Goal: Information Seeking & Learning: Learn about a topic

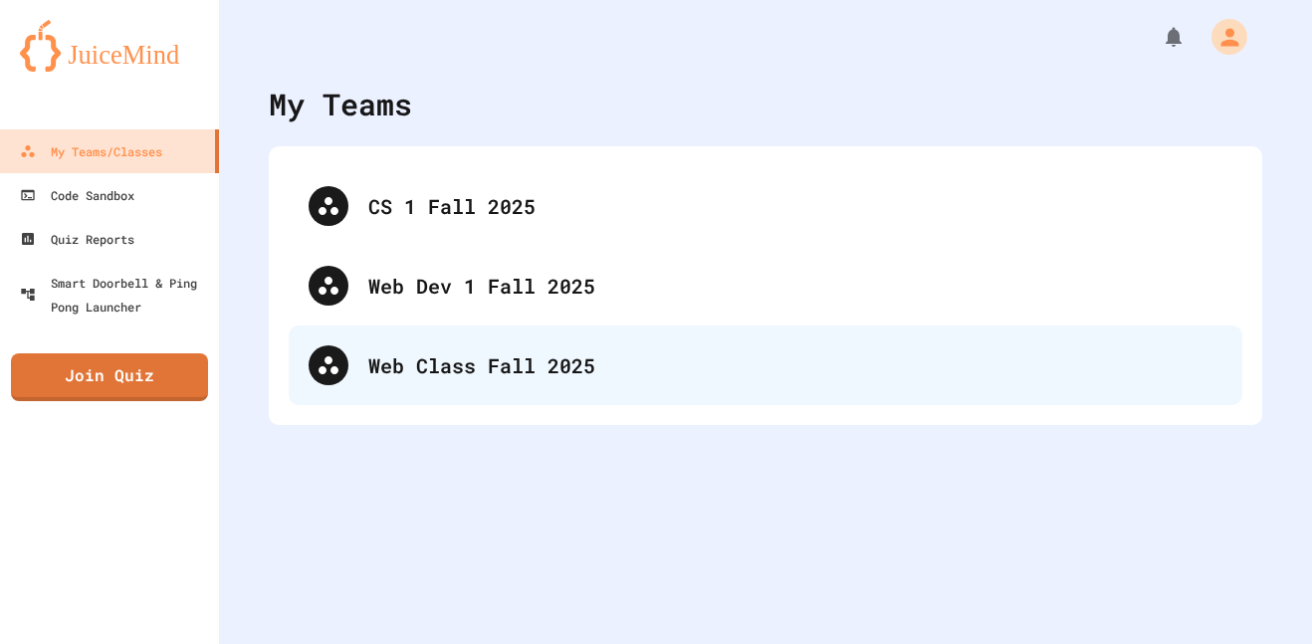
click at [419, 365] on div "Web Class Fall 2025" at bounding box center [795, 365] width 854 height 30
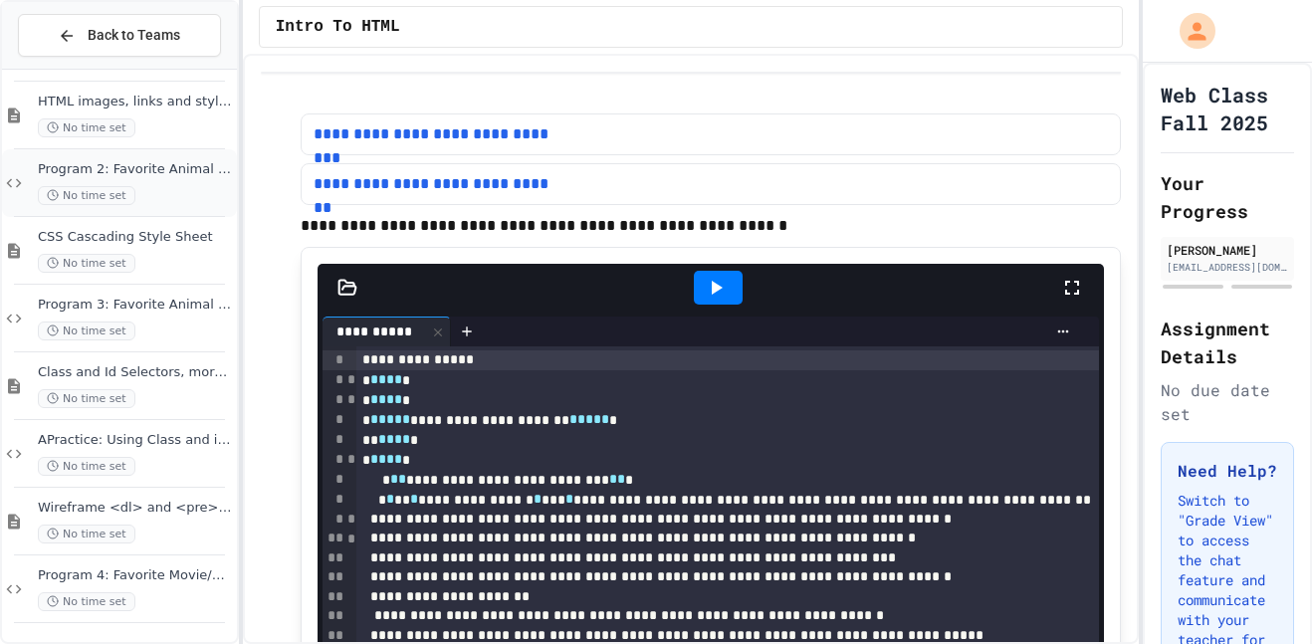
scroll to position [144, 0]
click at [162, 445] on span "APractice: Using Class and id tags" at bounding box center [135, 439] width 195 height 17
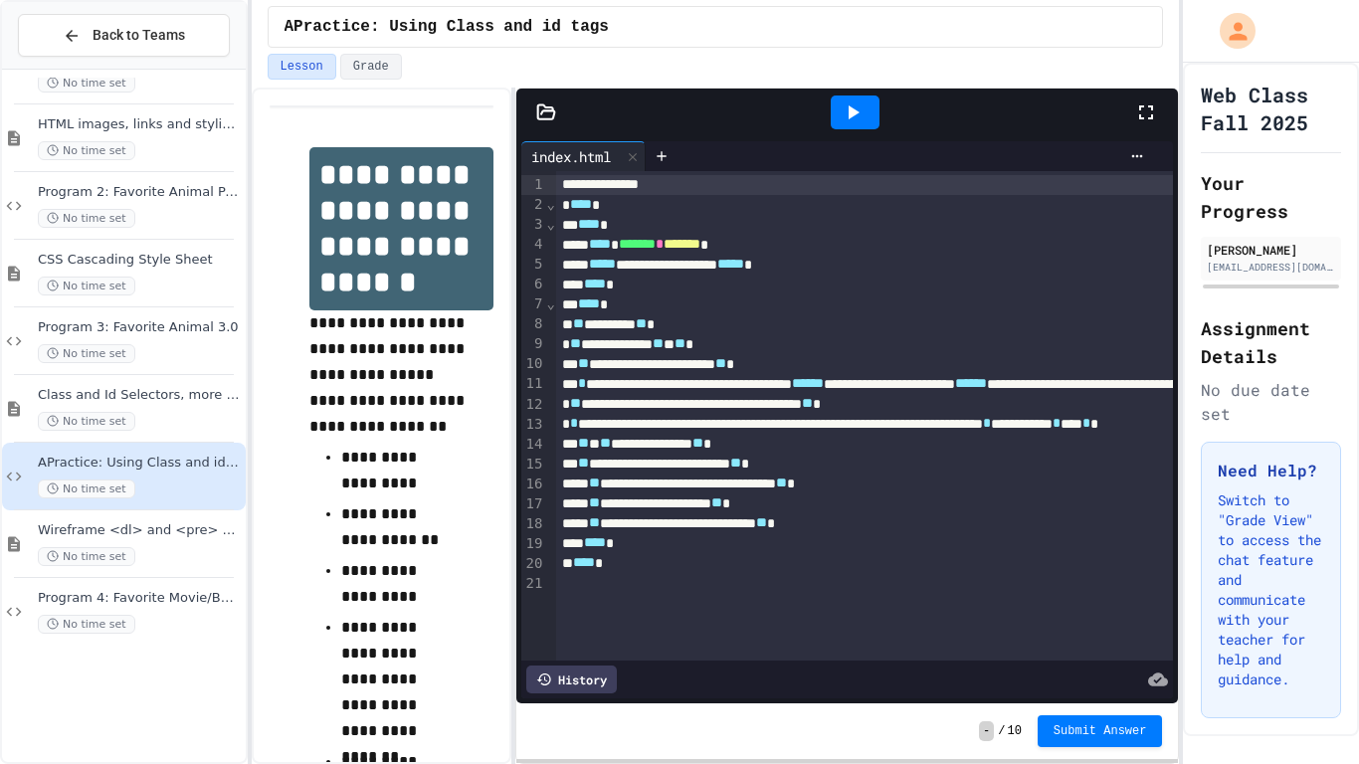
scroll to position [24, 0]
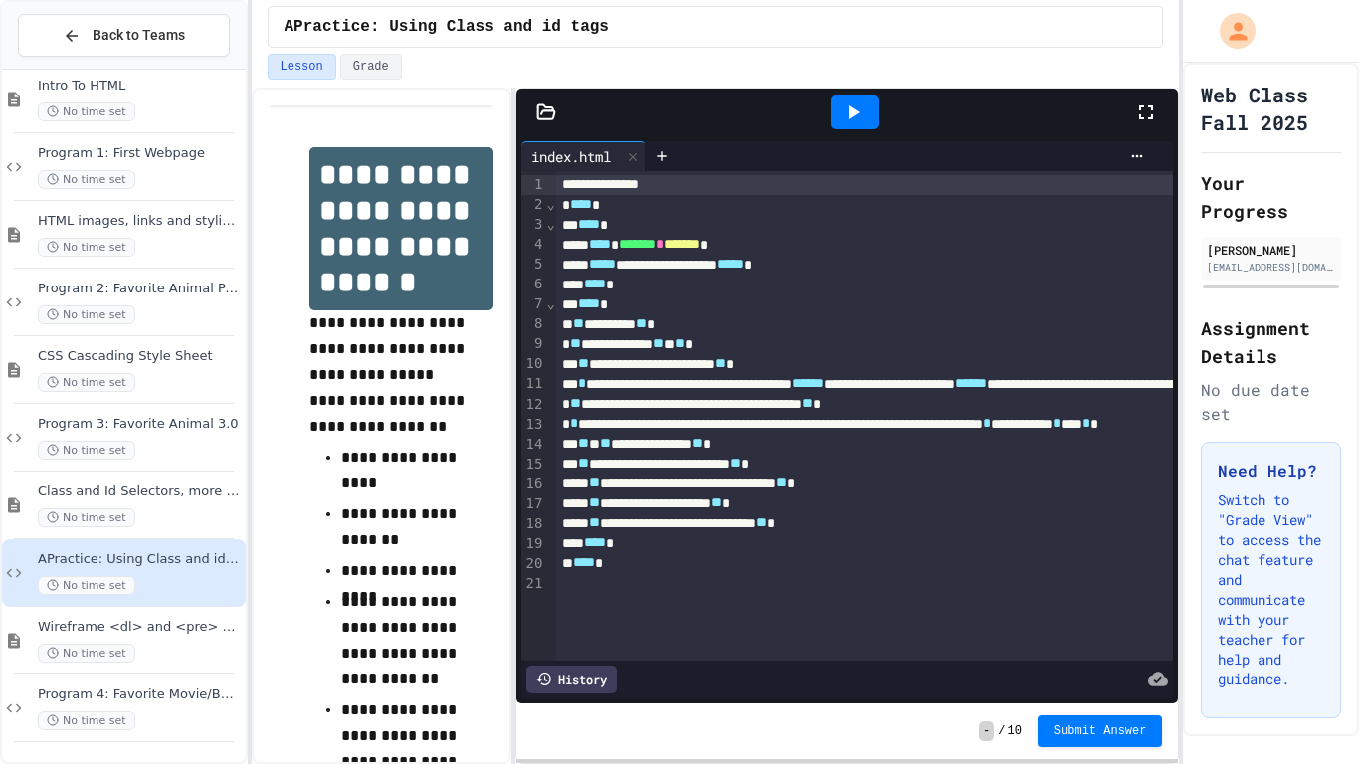
click at [856, 111] on icon at bounding box center [854, 112] width 11 height 14
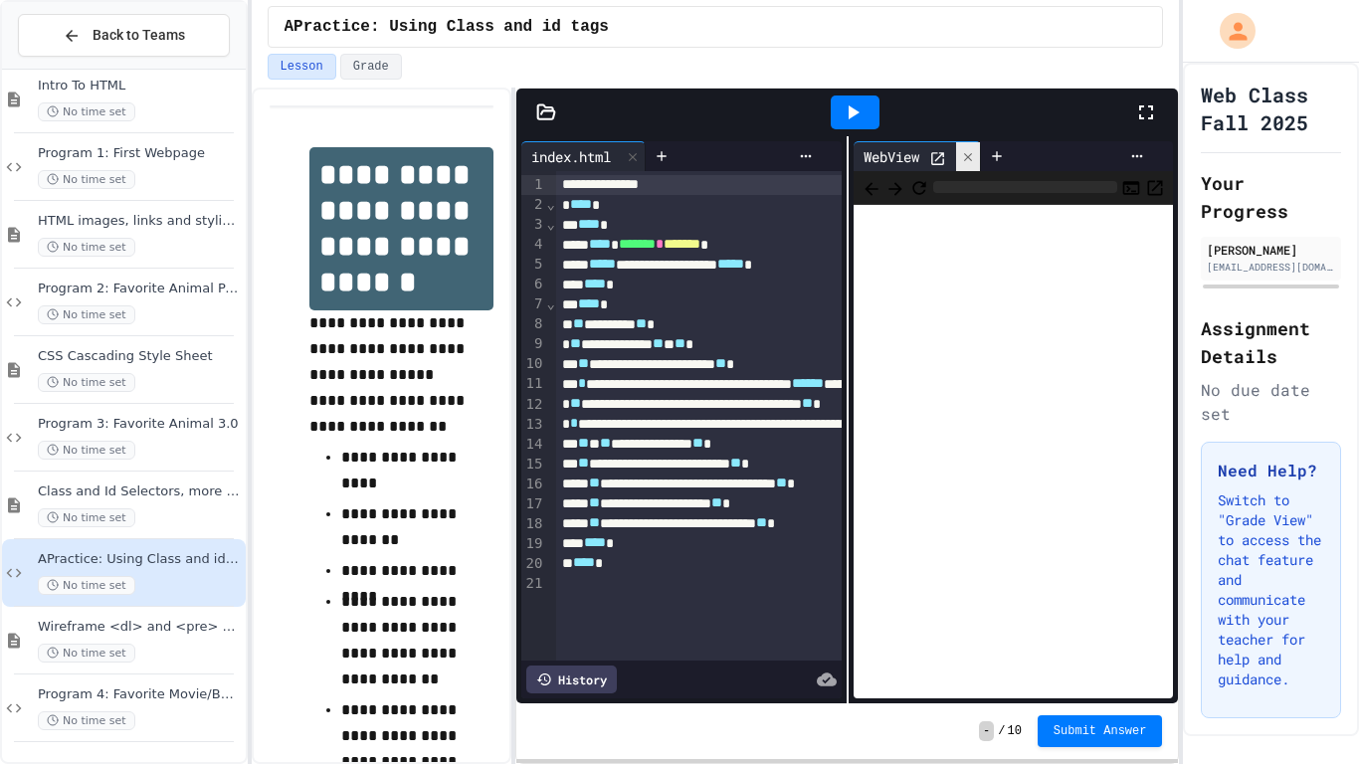
click at [965, 152] on icon at bounding box center [968, 157] width 14 height 14
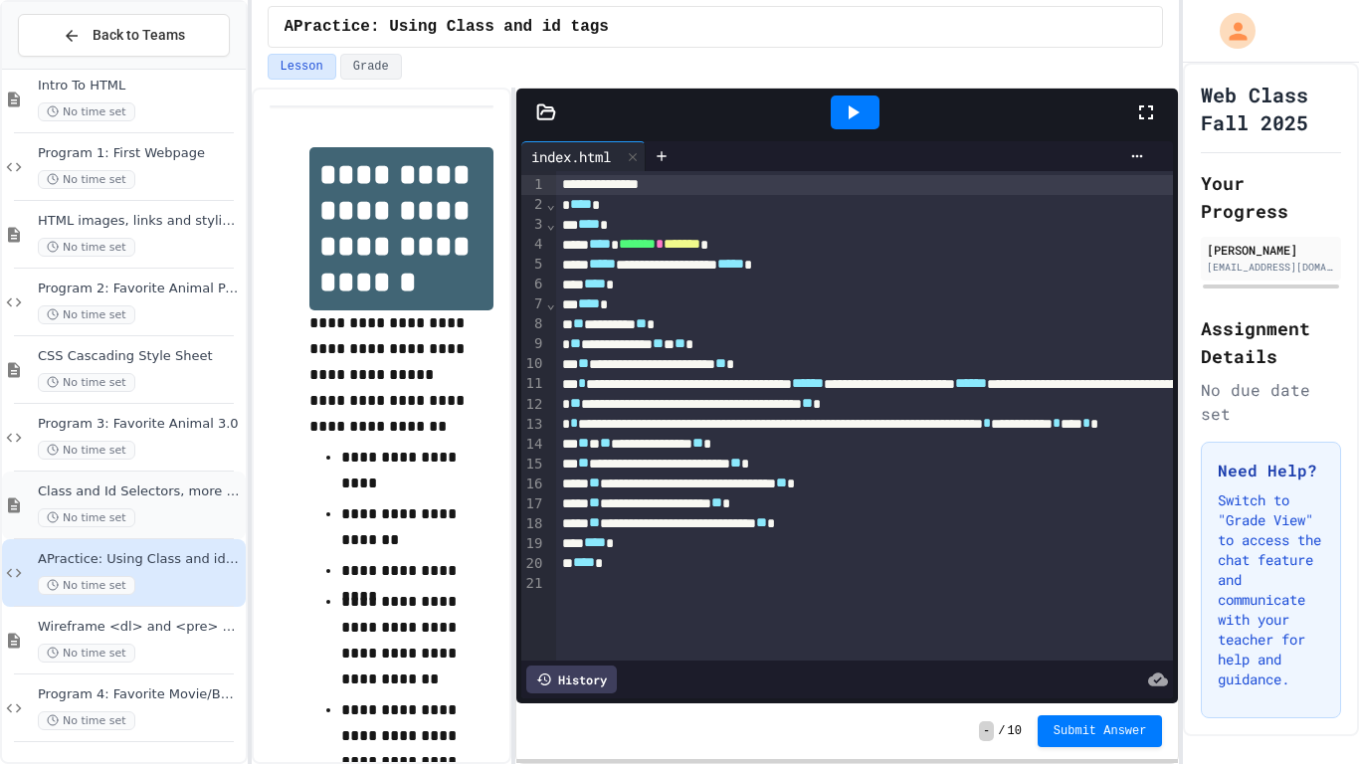
click at [194, 502] on div "Class and Id Selectors, more tags, links No time set" at bounding box center [140, 506] width 204 height 44
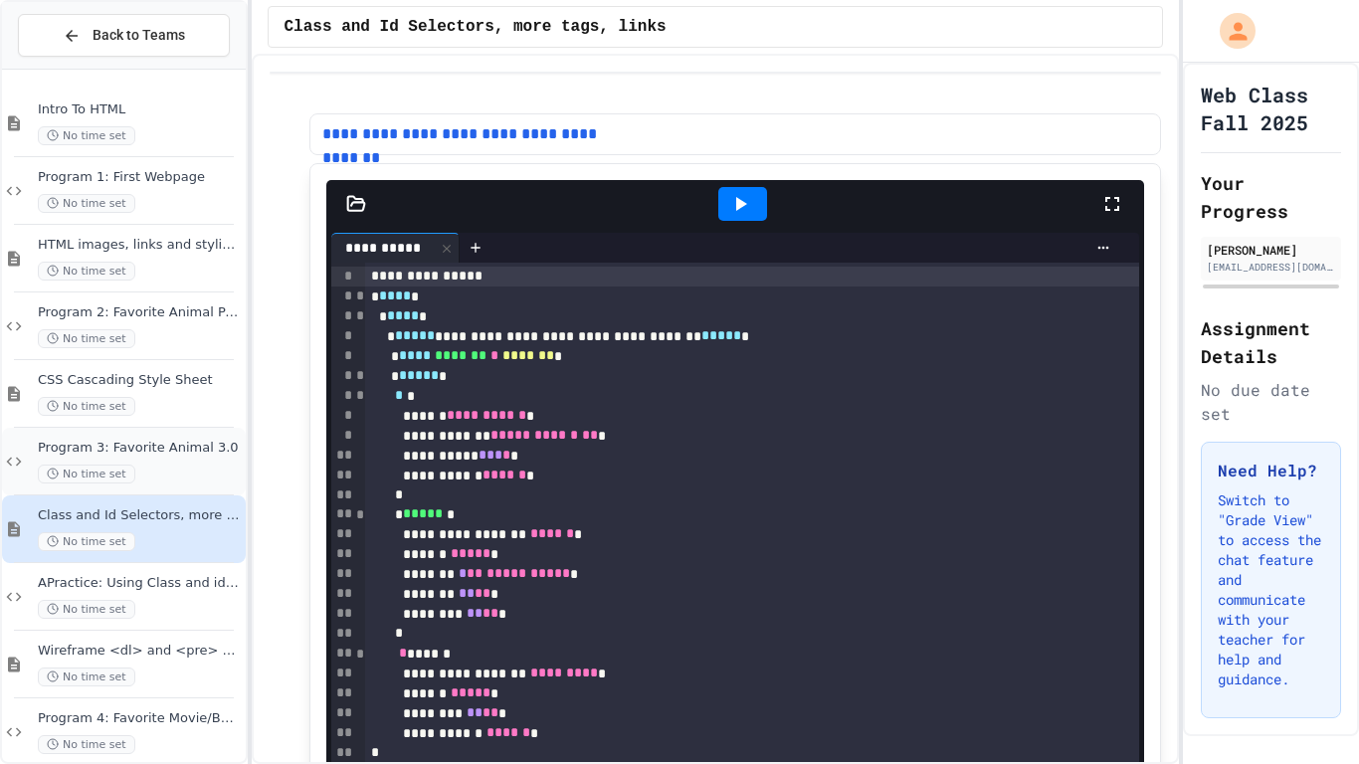
click at [167, 448] on span "Program 3: Favorite Animal 3.0" at bounding box center [140, 448] width 204 height 17
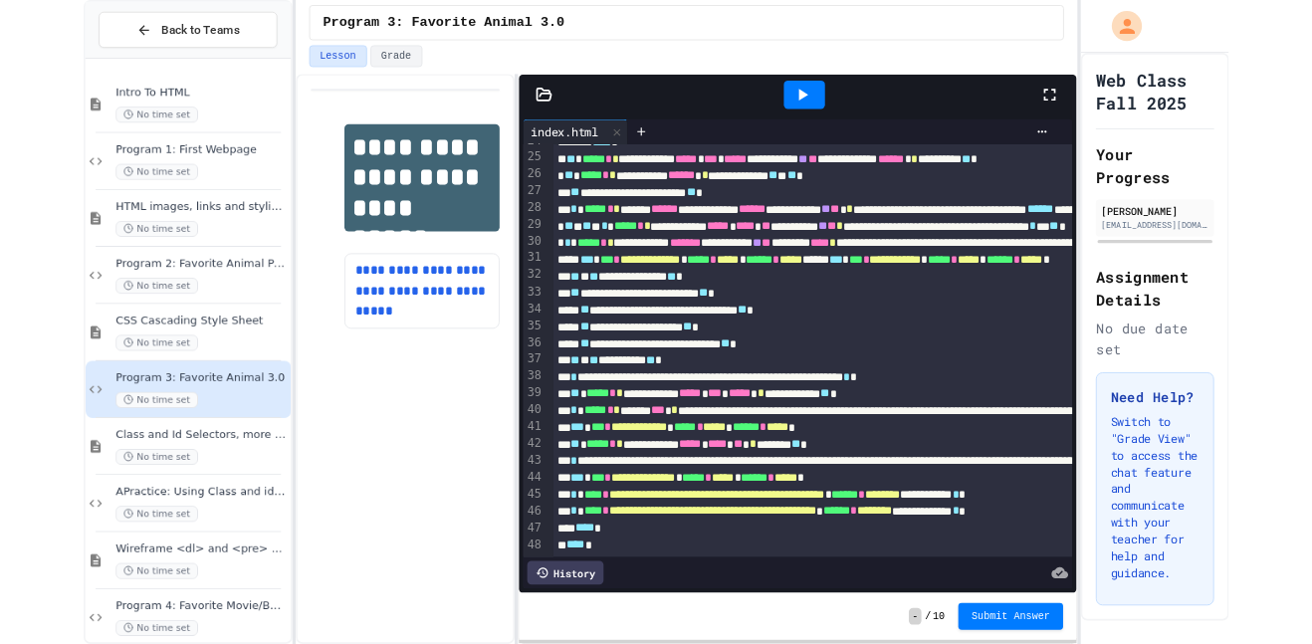
scroll to position [477, 2]
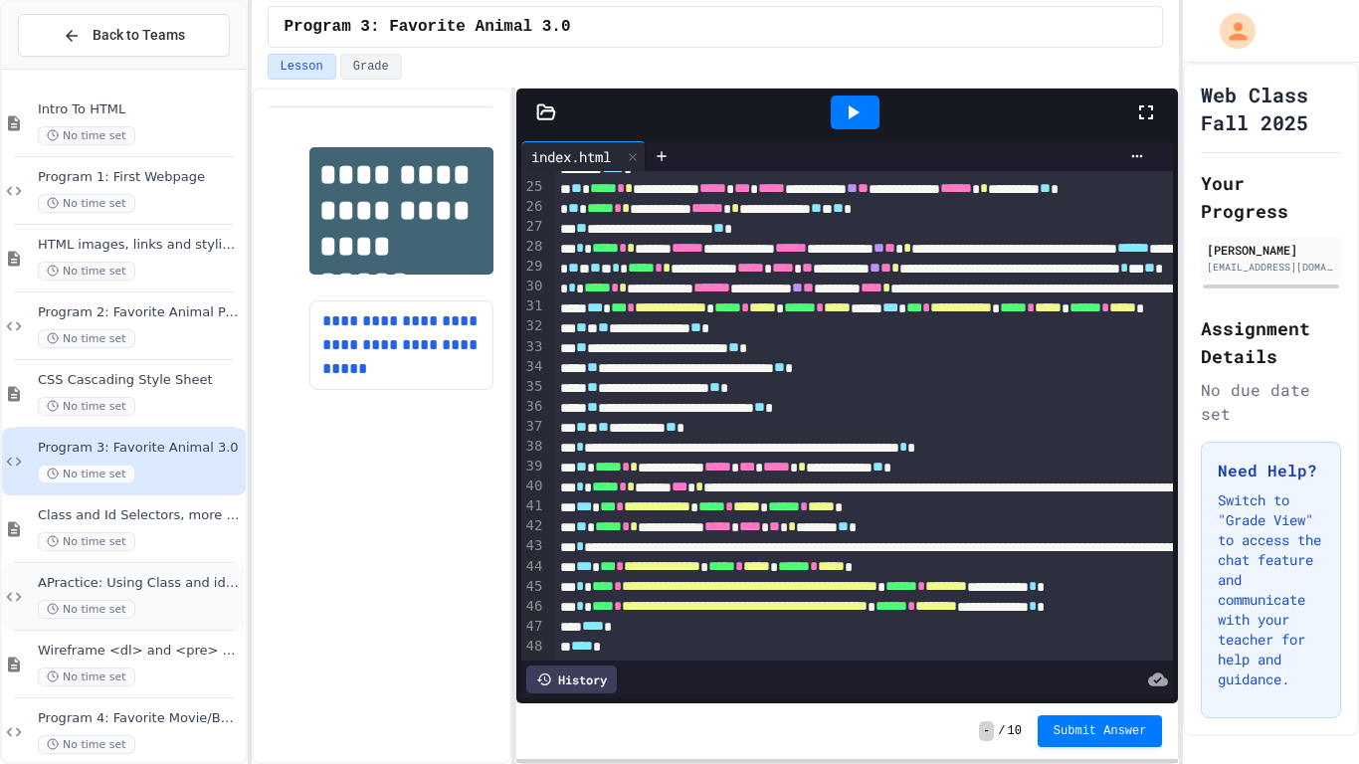
click at [178, 594] on div "APractice: Using Class and id tags No time set" at bounding box center [140, 597] width 204 height 44
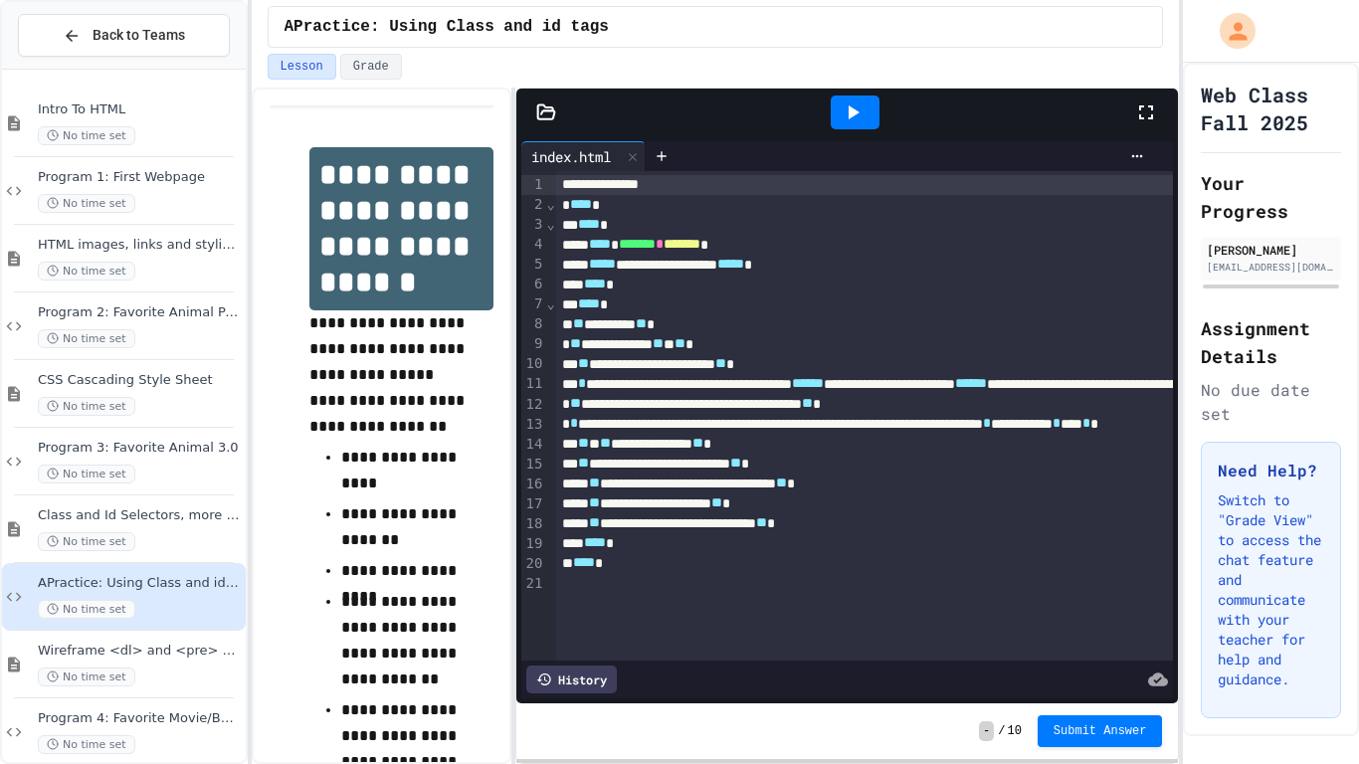
click at [862, 115] on icon at bounding box center [853, 113] width 24 height 24
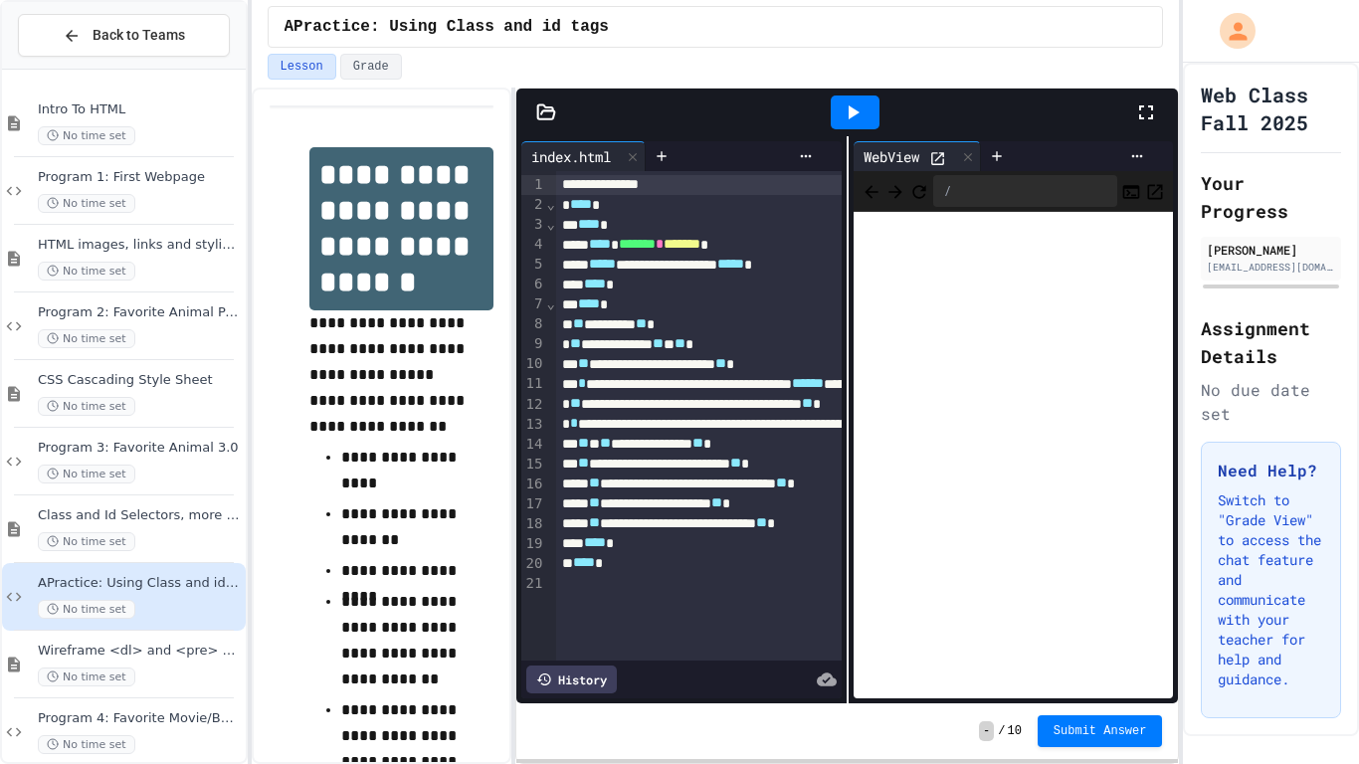
click at [1128, 111] on div at bounding box center [855, 113] width 559 height 54
click at [1144, 108] on icon at bounding box center [1146, 113] width 24 height 24
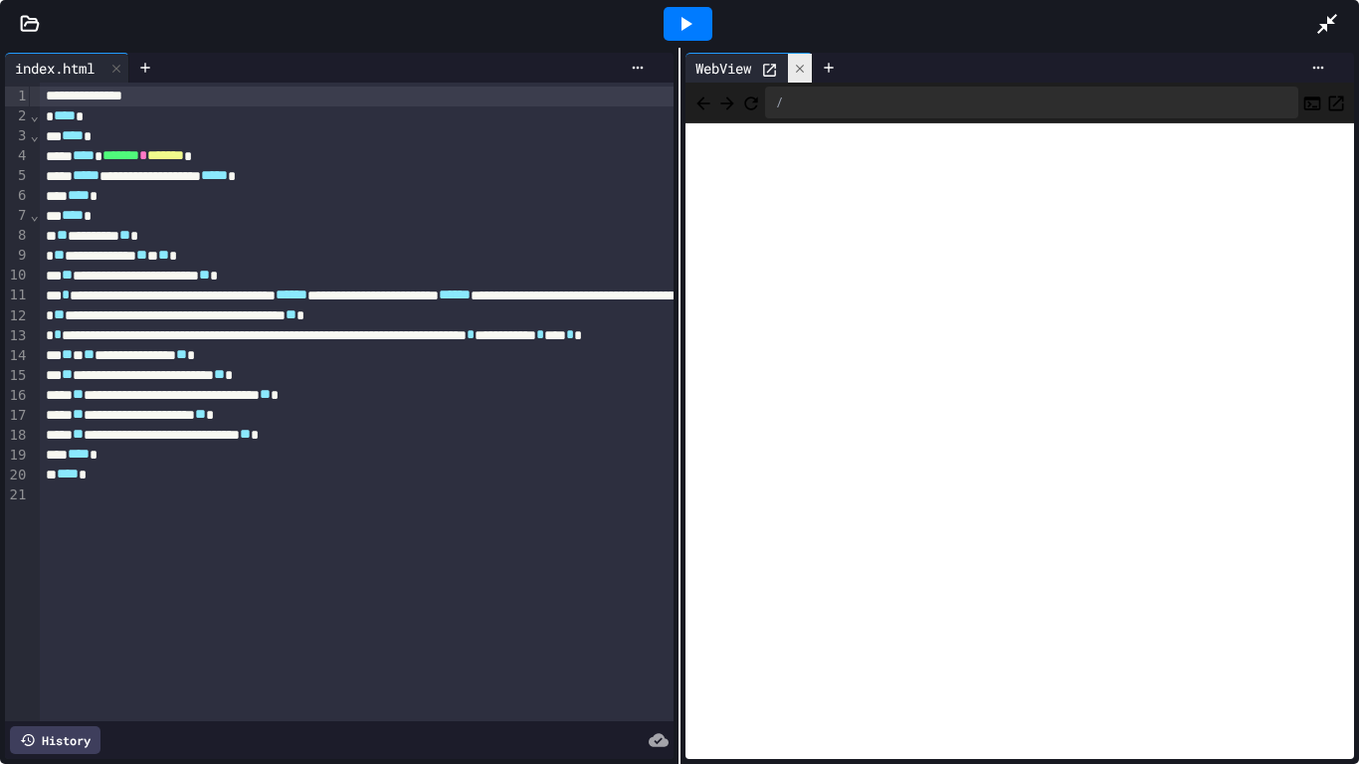
click at [807, 68] on icon at bounding box center [800, 69] width 14 height 14
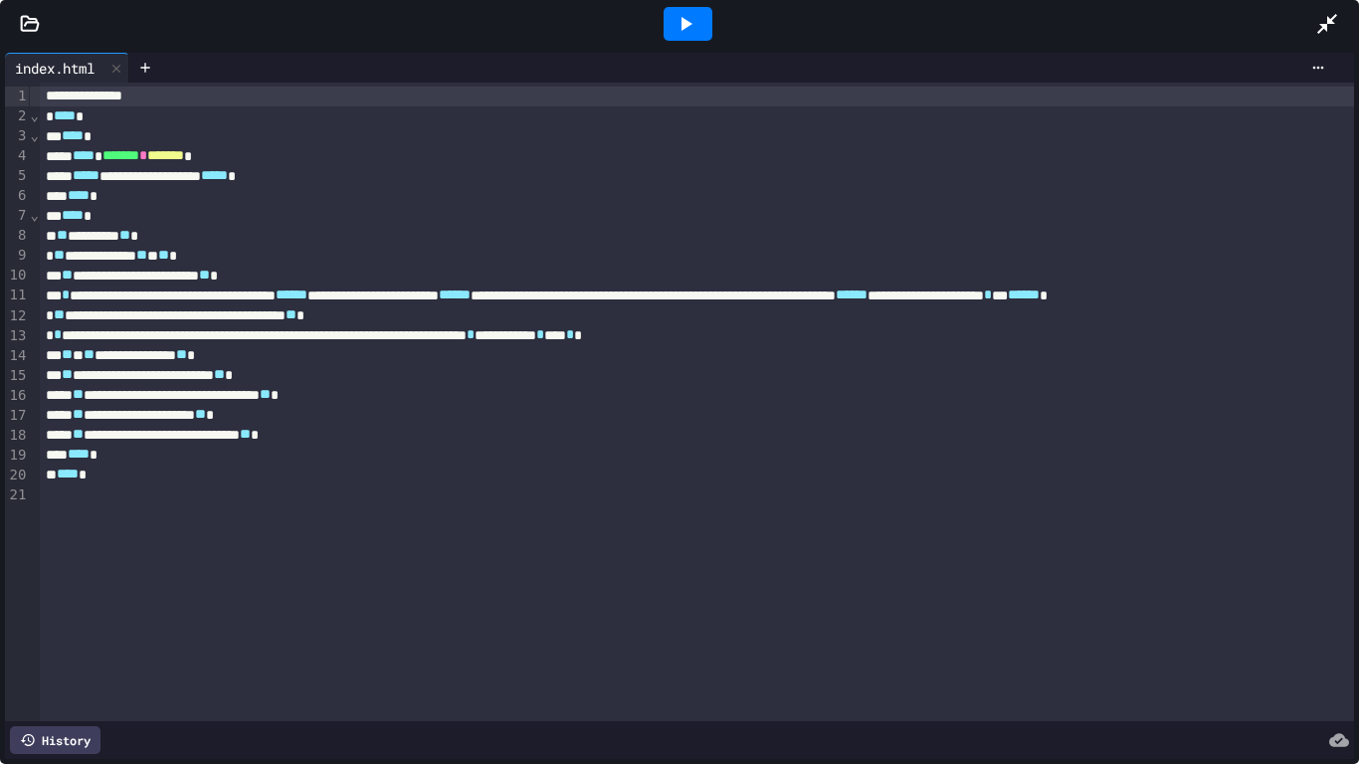
click at [675, 14] on icon at bounding box center [686, 24] width 24 height 24
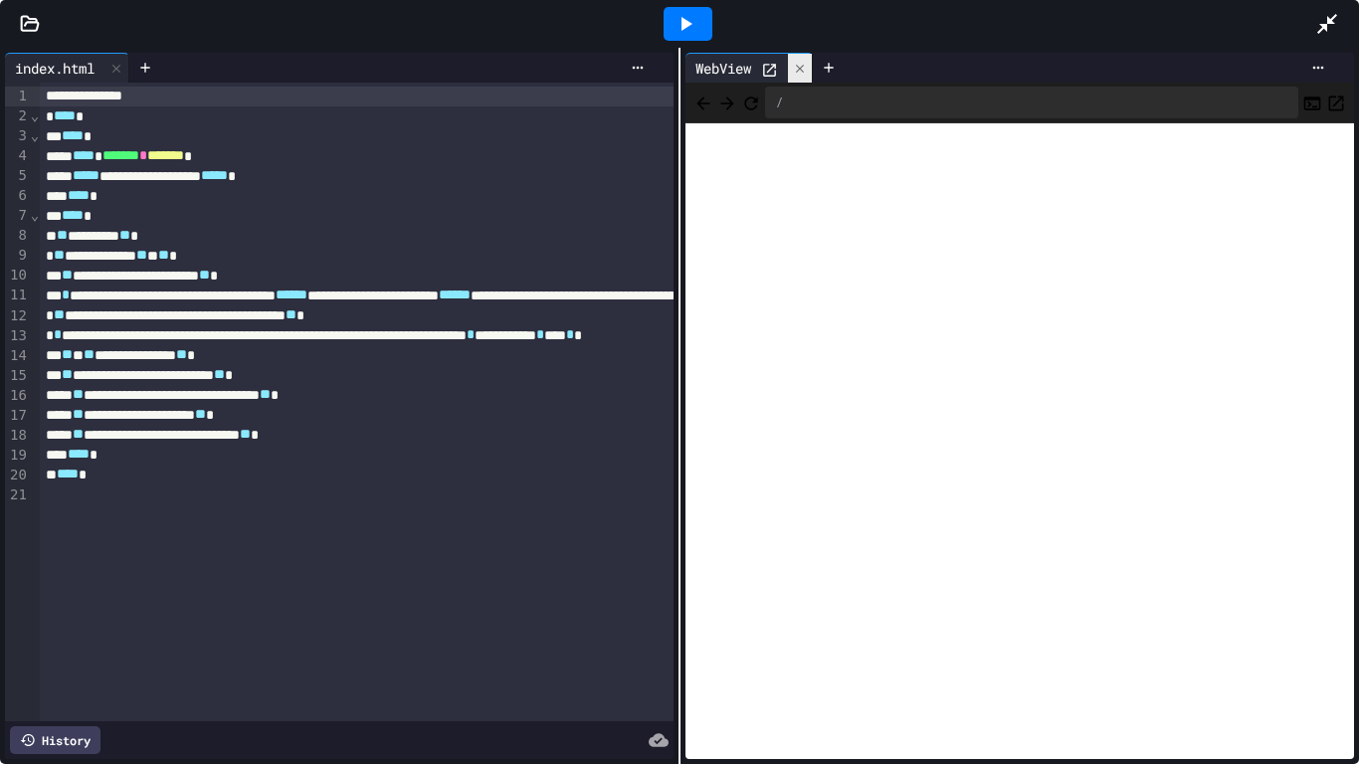
click at [811, 64] on div at bounding box center [800, 68] width 24 height 29
